Goal: Transaction & Acquisition: Purchase product/service

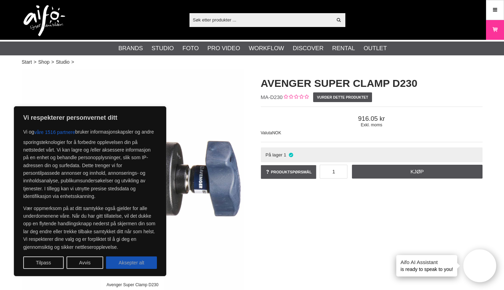
click at [140, 264] on button "Aksepter alt" at bounding box center [131, 263] width 51 height 12
checkbox input "true"
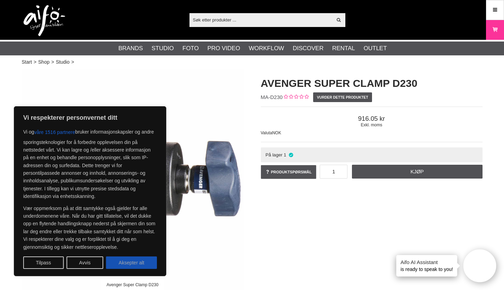
checkbox input "true"
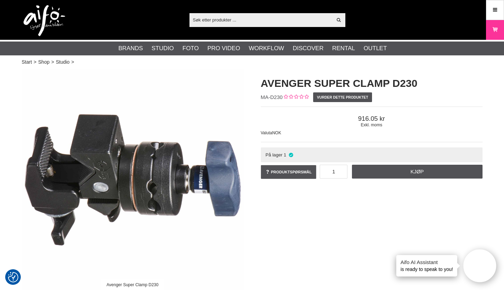
click at [221, 18] on input "text" at bounding box center [261, 20] width 143 height 10
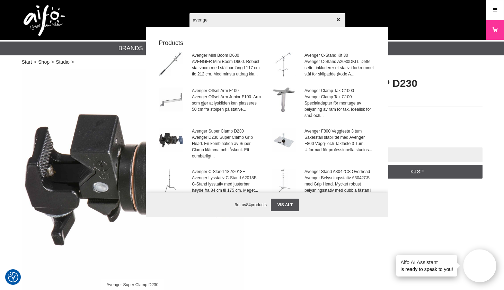
type input "avenger"
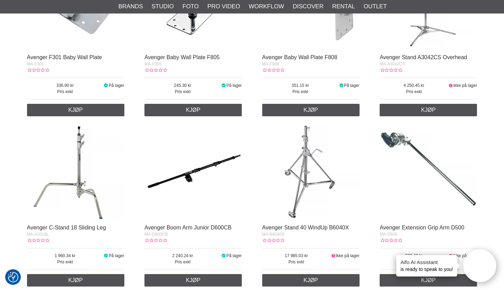
scroll to position [721, 0]
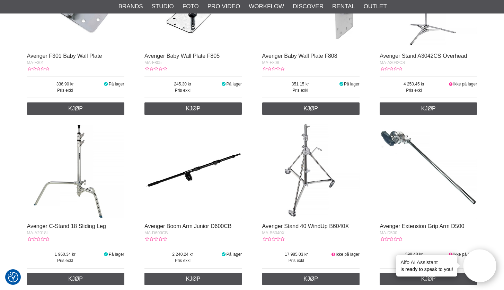
click at [86, 190] on img at bounding box center [75, 170] width 97 height 97
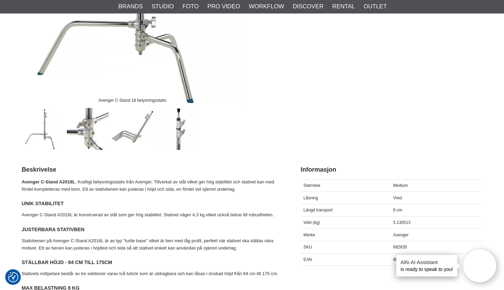
scroll to position [186, 0]
